Goal: Information Seeking & Learning: Learn about a topic

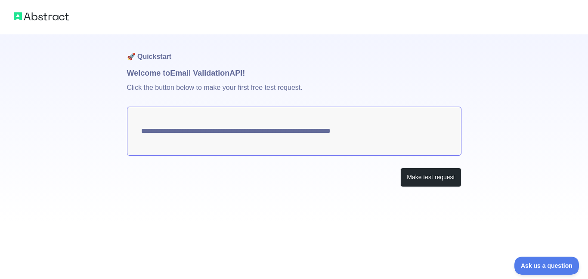
drag, startPoint x: 143, startPoint y: 131, endPoint x: 193, endPoint y: 129, distance: 50.4
click at [193, 129] on textarea "**********" at bounding box center [294, 131] width 335 height 49
click at [432, 183] on button "Make test request" at bounding box center [430, 177] width 61 height 19
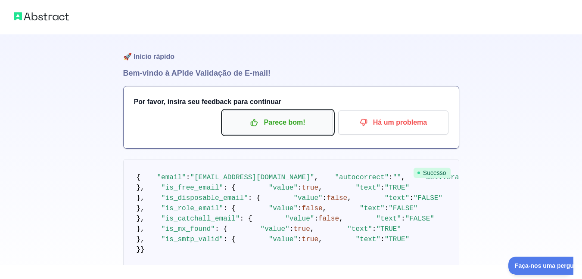
click at [264, 127] on p "Parece bom!" at bounding box center [277, 122] width 97 height 15
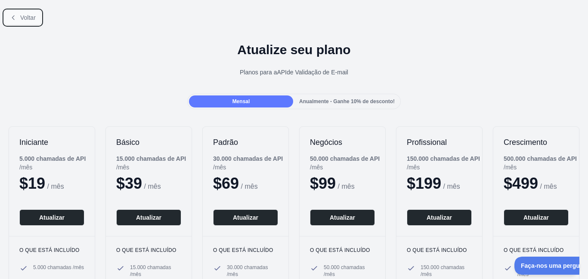
click at [12, 15] on icon at bounding box center [13, 17] width 7 height 7
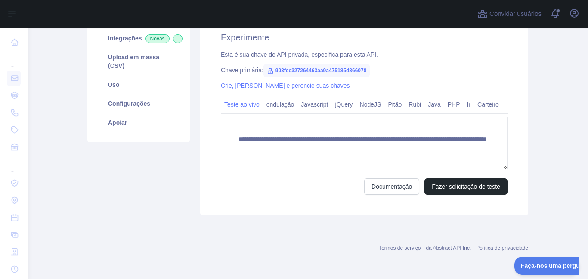
scroll to position [127, 0]
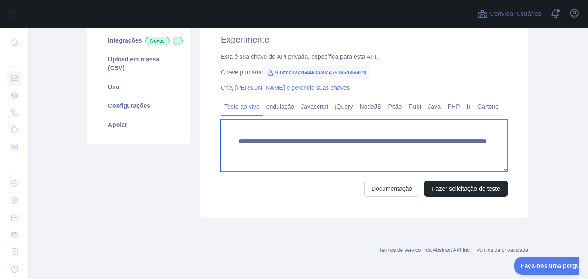
click at [259, 146] on textarea "**********" at bounding box center [364, 145] width 287 height 53
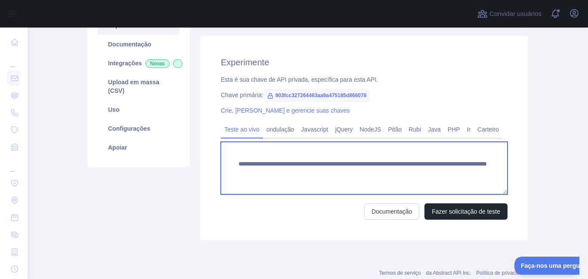
scroll to position [102, 0]
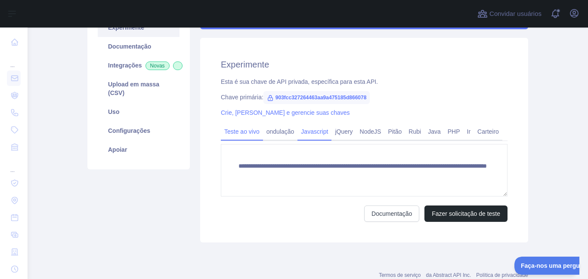
click at [321, 131] on font "Javascript" at bounding box center [314, 131] width 27 height 7
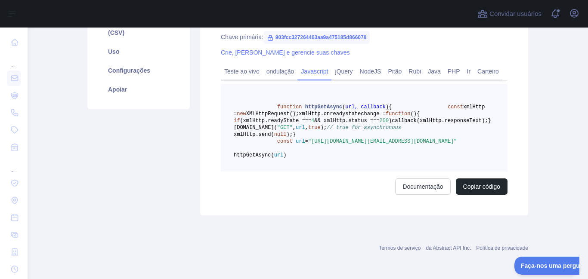
scroll to position [130, 0]
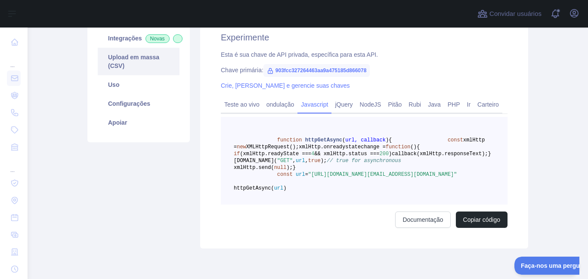
click at [128, 72] on link "Upload em massa (CSV)" at bounding box center [139, 62] width 82 height 28
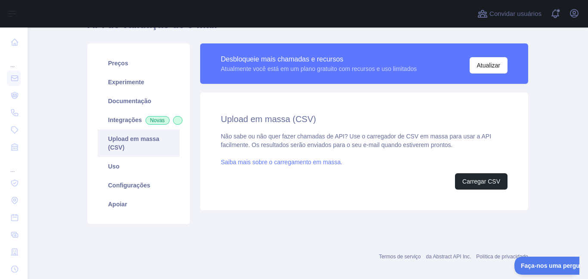
scroll to position [53, 0]
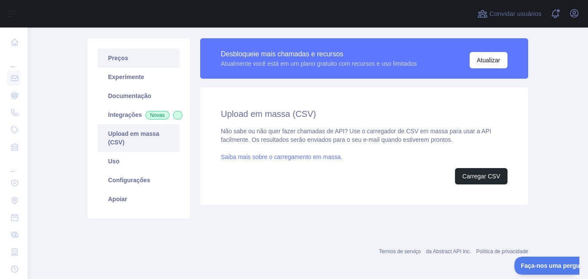
click at [131, 63] on link "Preços" at bounding box center [139, 58] width 82 height 19
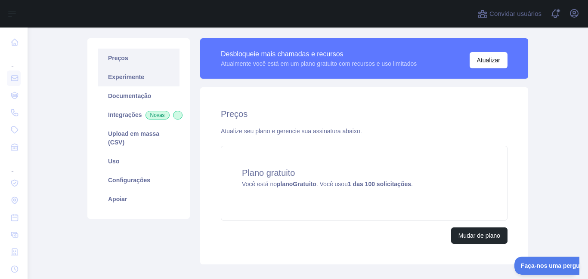
click at [128, 74] on font "Experimente" at bounding box center [126, 77] width 36 height 7
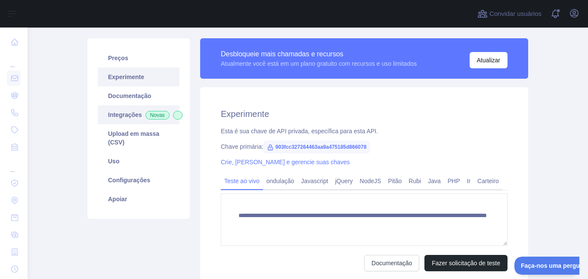
click at [140, 112] on link "Integrações Novas" at bounding box center [139, 114] width 82 height 19
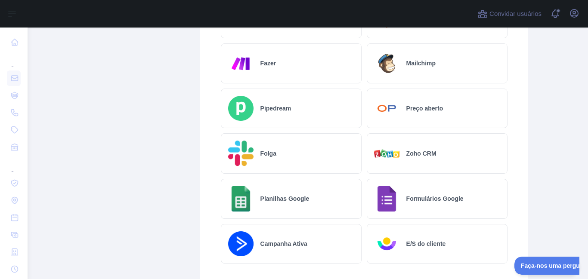
scroll to position [545, 0]
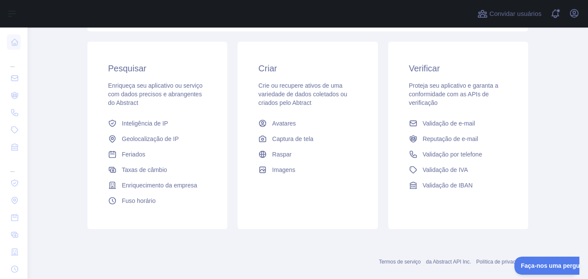
scroll to position [149, 0]
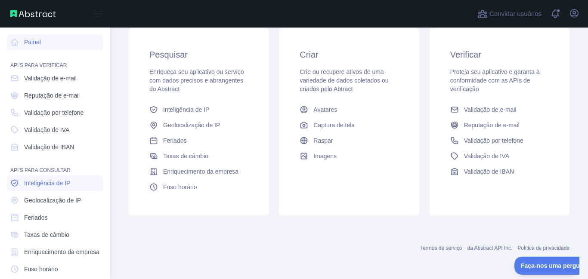
click at [53, 186] on font "Inteligência de IP" at bounding box center [47, 183] width 46 height 7
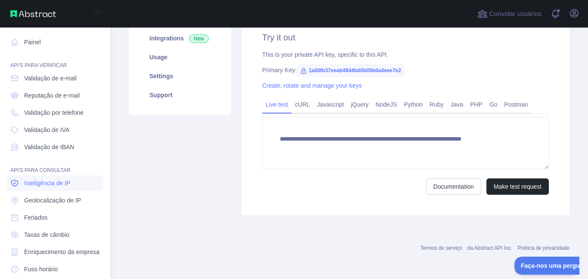
scroll to position [130, 0]
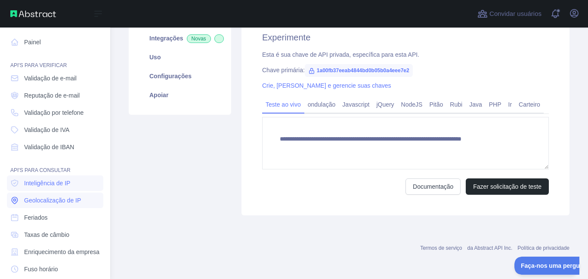
type textarea "**********"
click at [52, 204] on span "Geolocalização de IP" at bounding box center [52, 200] width 57 height 9
